Goal: Use online tool/utility: Utilize a website feature to perform a specific function

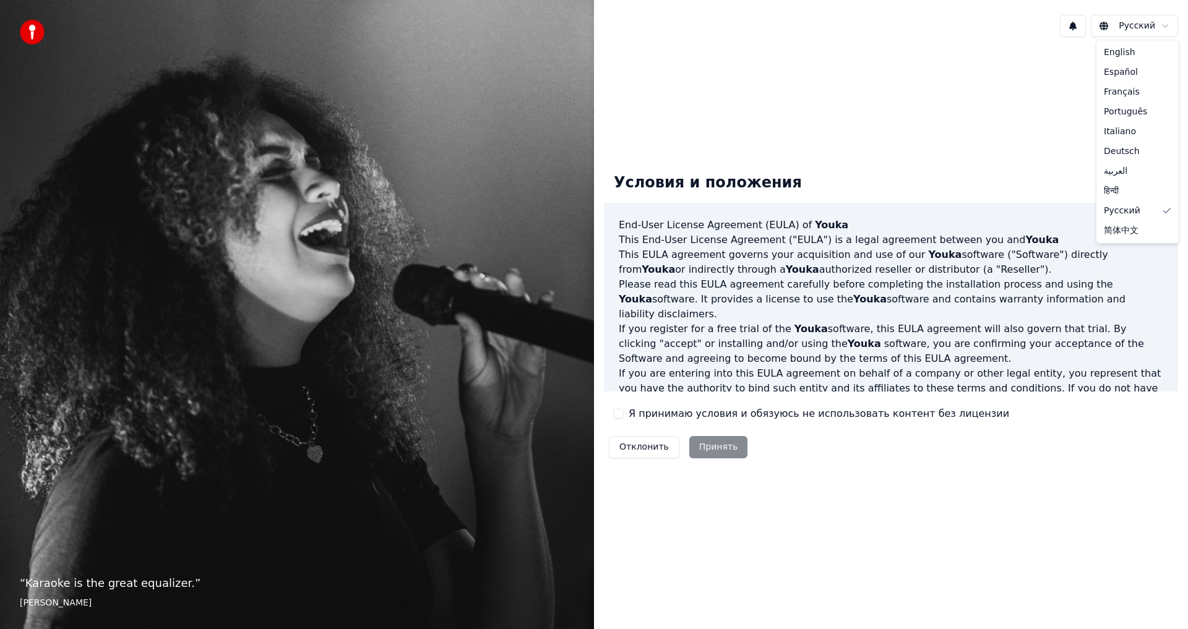
click at [1140, 25] on html "“ Karaoke is the great equalizer. ” Aisha Tyler Русский Условия и положения End…" at bounding box center [594, 314] width 1188 height 629
click at [618, 413] on button "Я принимаю условия и обязуюсь не использовать контент без лицензии" at bounding box center [619, 414] width 10 height 10
click at [1160, 25] on html "“ Karaoke is the great equalizer. ” Aisha Tyler Русский Условия и положения End…" at bounding box center [594, 314] width 1188 height 629
click at [711, 445] on button "Принять" at bounding box center [718, 447] width 59 height 22
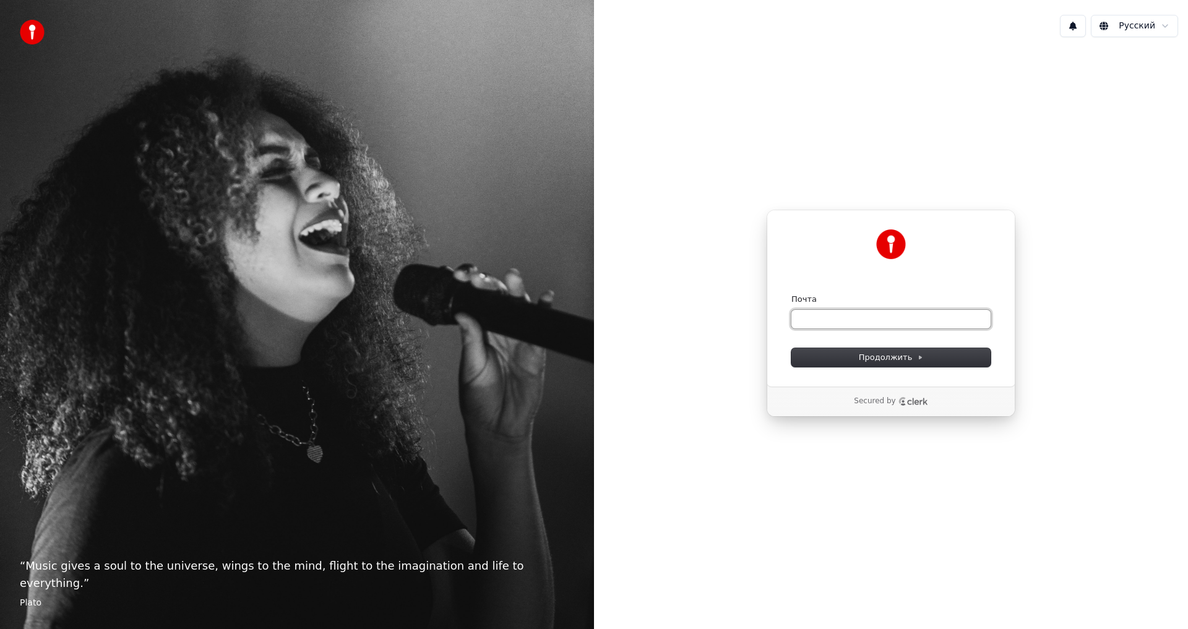
click at [812, 322] on input "Почта" at bounding box center [890, 319] width 199 height 19
click at [903, 349] on button "Продолжить" at bounding box center [890, 357] width 199 height 19
click at [905, 355] on span "Продолжить" at bounding box center [891, 357] width 65 height 11
click at [819, 317] on input "Почта" at bounding box center [890, 319] width 199 height 19
click at [863, 467] on div "Продолжить с помощью Google или Почта Продолжить Secured by" at bounding box center [891, 313] width 594 height 533
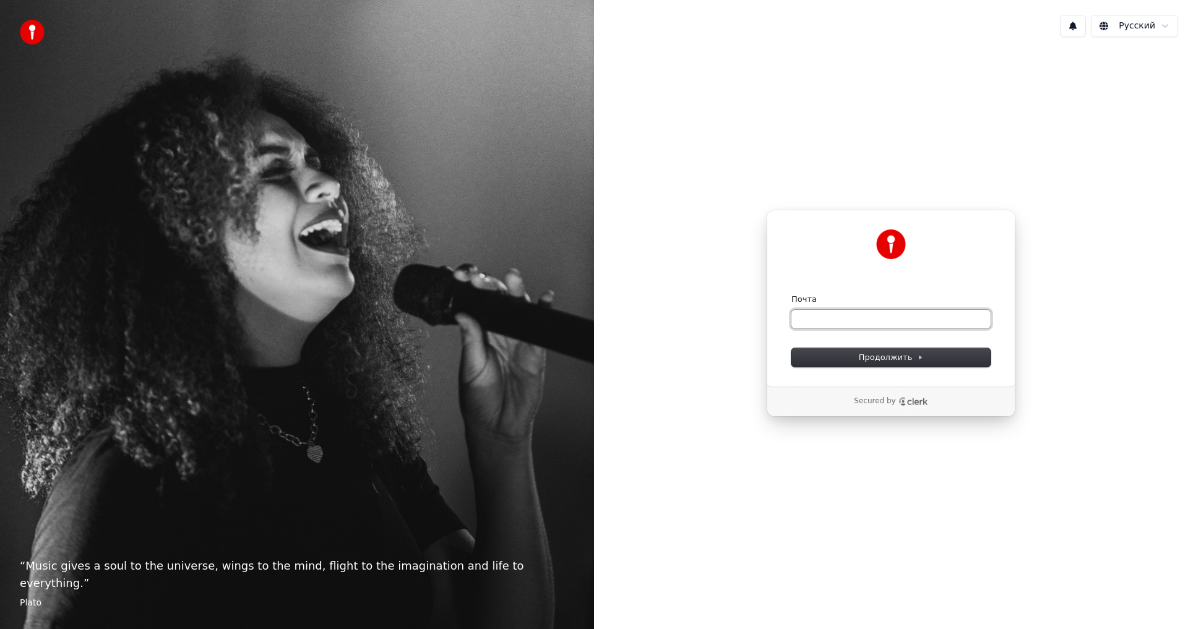
click at [819, 320] on input "Почта" at bounding box center [890, 319] width 199 height 19
click at [1077, 25] on button at bounding box center [1073, 26] width 26 height 22
click at [1085, 32] on button at bounding box center [1073, 26] width 26 height 22
drag, startPoint x: 806, startPoint y: 314, endPoint x: 835, endPoint y: 321, distance: 30.5
click at [808, 314] on input "Почта" at bounding box center [890, 319] width 199 height 19
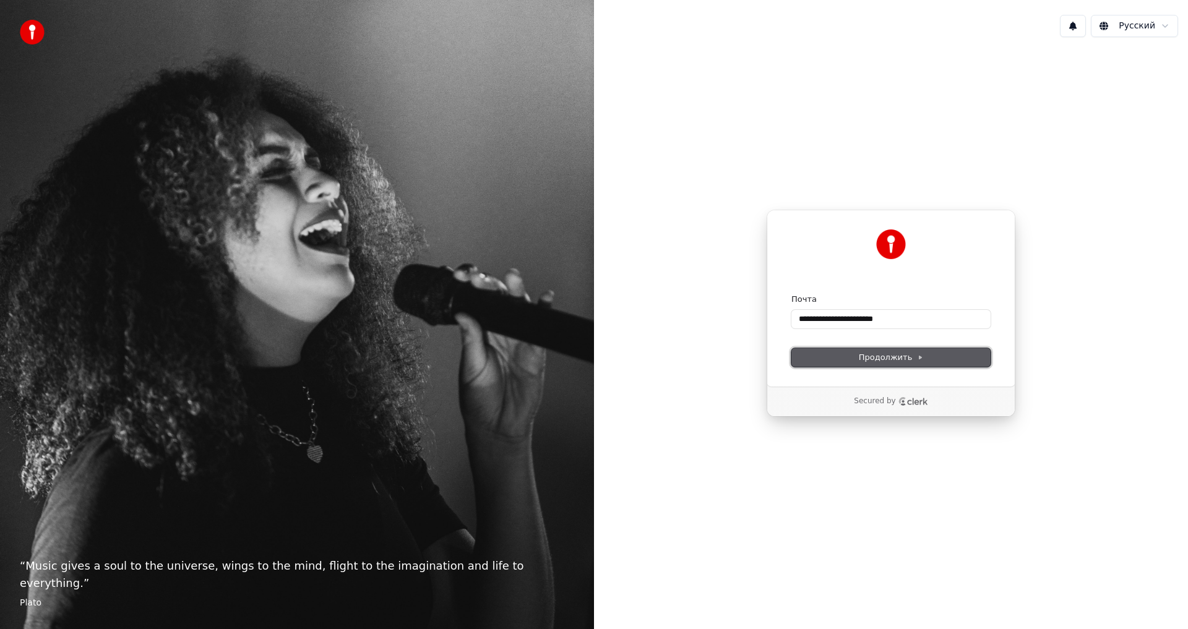
click at [890, 358] on span "Продолжить" at bounding box center [891, 357] width 65 height 11
type input "**********"
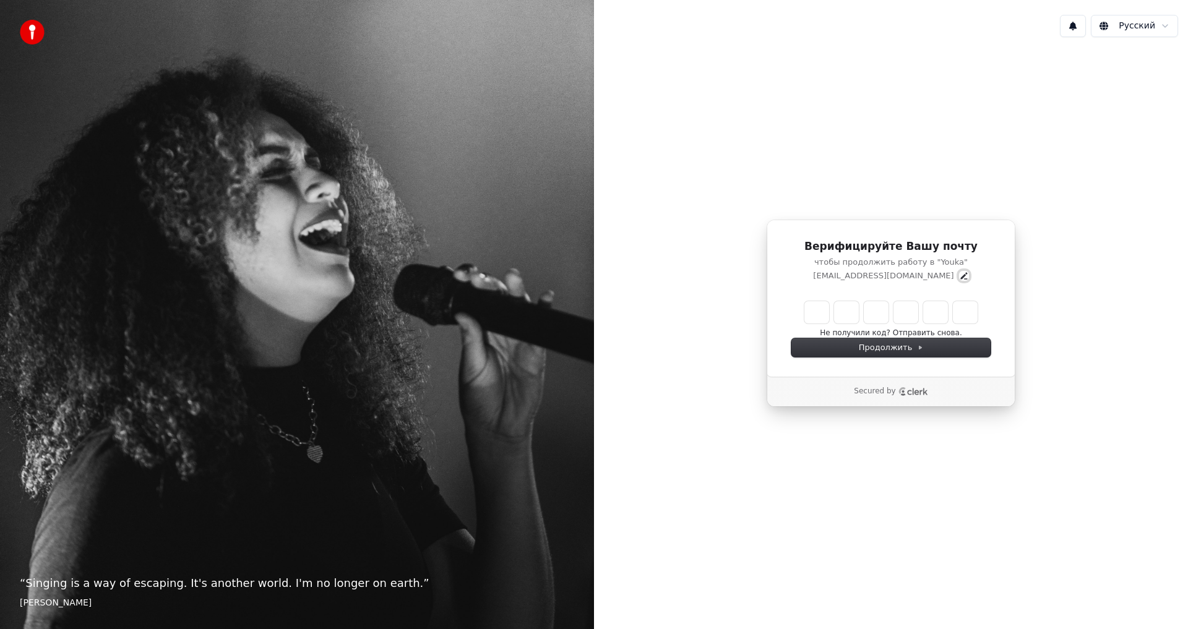
click at [959, 274] on icon "Edit" at bounding box center [964, 276] width 10 height 10
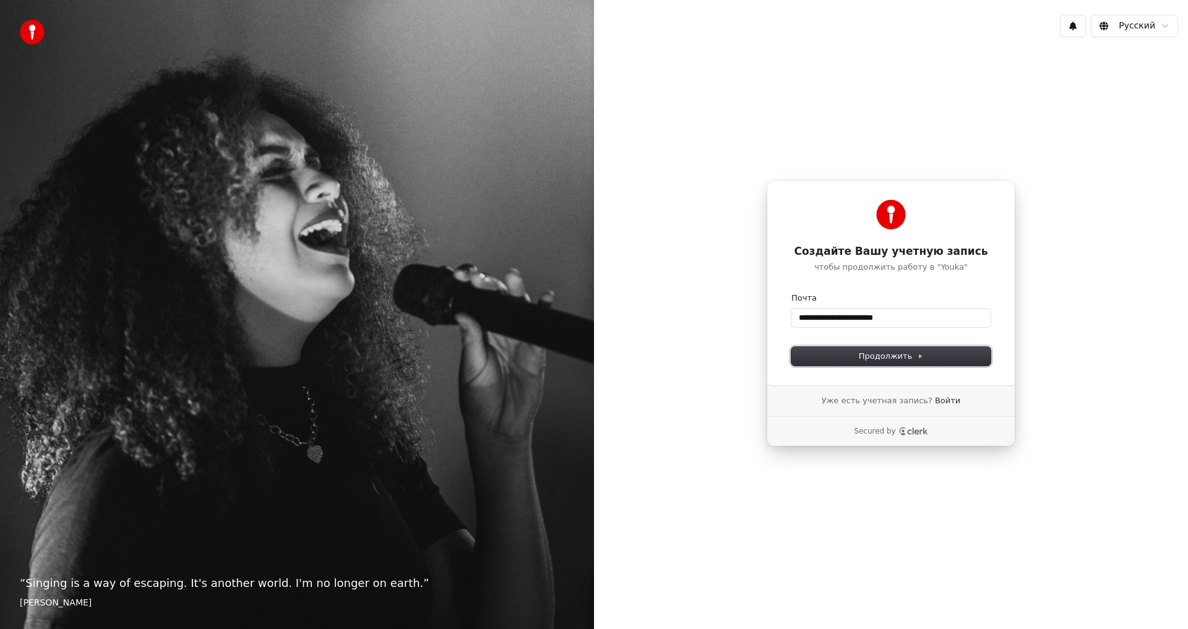
click at [875, 350] on button "Продолжить" at bounding box center [890, 356] width 199 height 19
type input "**********"
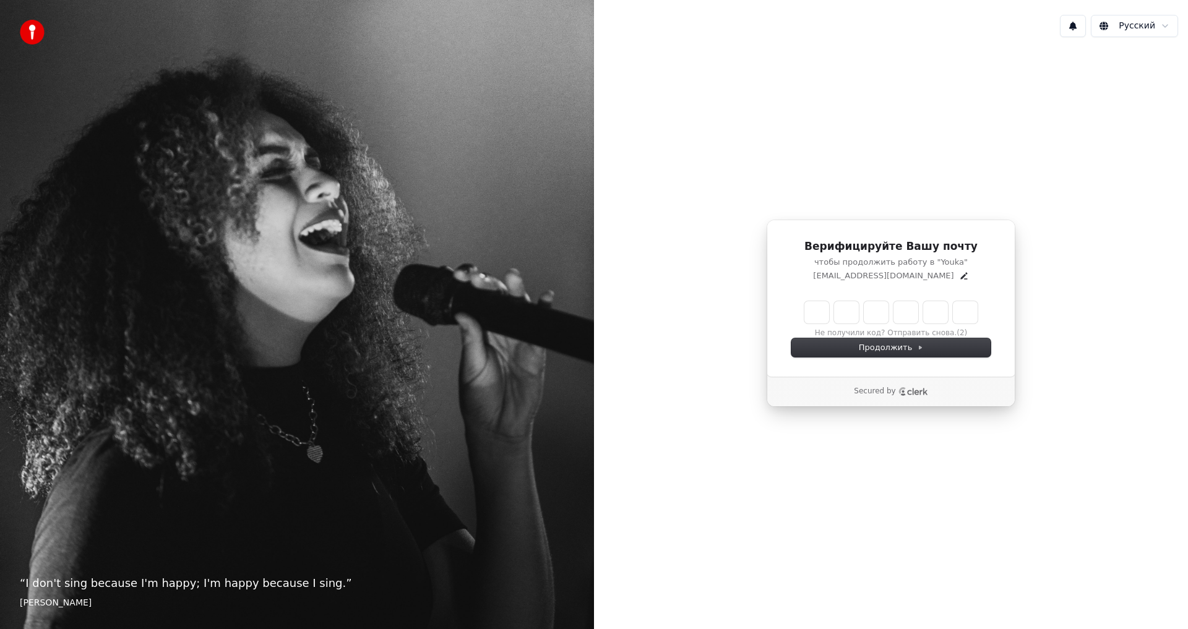
click at [814, 312] on input "Enter verification code" at bounding box center [890, 312] width 173 height 22
type input "******"
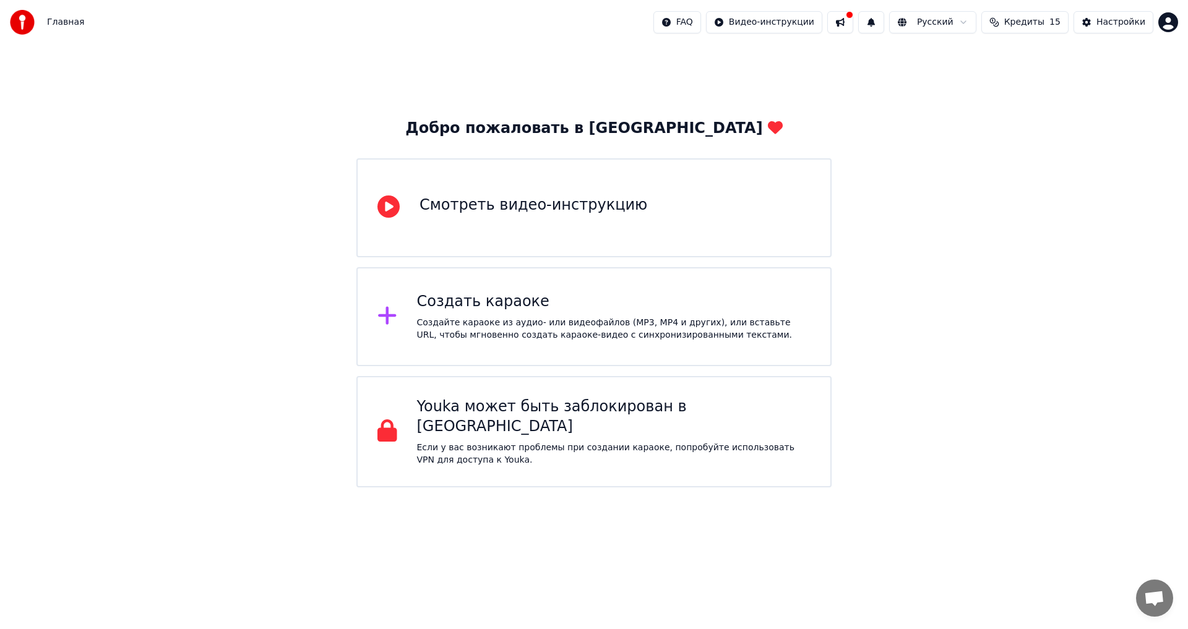
click at [504, 322] on div "Создайте караоке из аудио- или видеофайлов (MP3, MP4 и других), или вставьте UR…" at bounding box center [614, 329] width 394 height 25
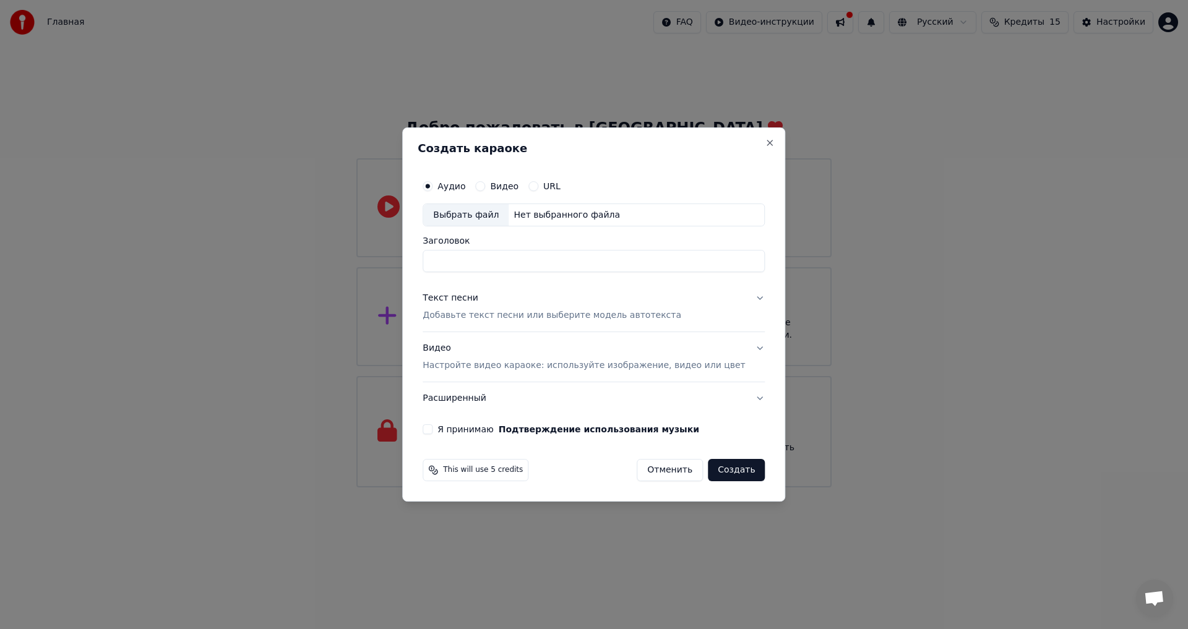
click at [476, 209] on div "Выбрать файл" at bounding box center [465, 215] width 85 height 22
click at [502, 214] on div "Выбрать файл" at bounding box center [465, 215] width 85 height 22
click at [491, 315] on p "Добавьте текст песни или выберите модель автотекста" at bounding box center [552, 316] width 259 height 12
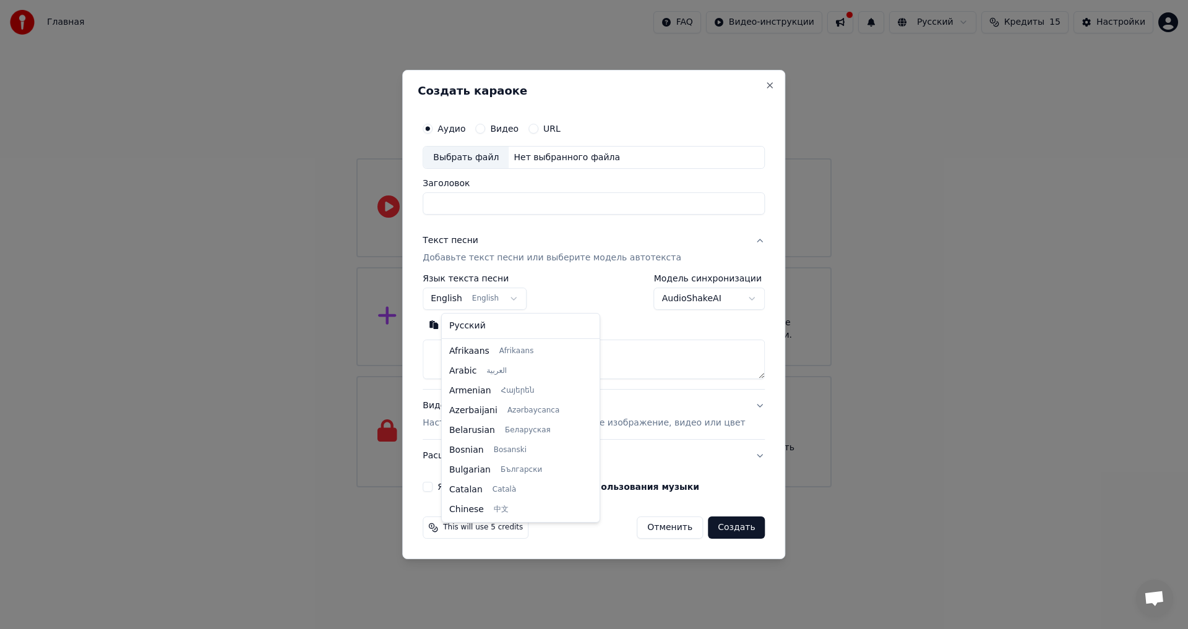
click at [524, 296] on body "Главная FAQ Видео-инструкции Русский Кредиты 15 Настройки Добро пожаловать в Yo…" at bounding box center [594, 244] width 1188 height 488
select select "**"
click at [734, 298] on body "Главная FAQ Видео-инструкции Русский Кредиты 15 Настройки Добро пожаловать в Yo…" at bounding box center [594, 244] width 1188 height 488
click at [735, 299] on body "Главная FAQ Видео-инструкции Русский Кредиты 15 Настройки Добро пожаловать в Yo…" at bounding box center [594, 244] width 1188 height 488
